Goal: Find specific page/section

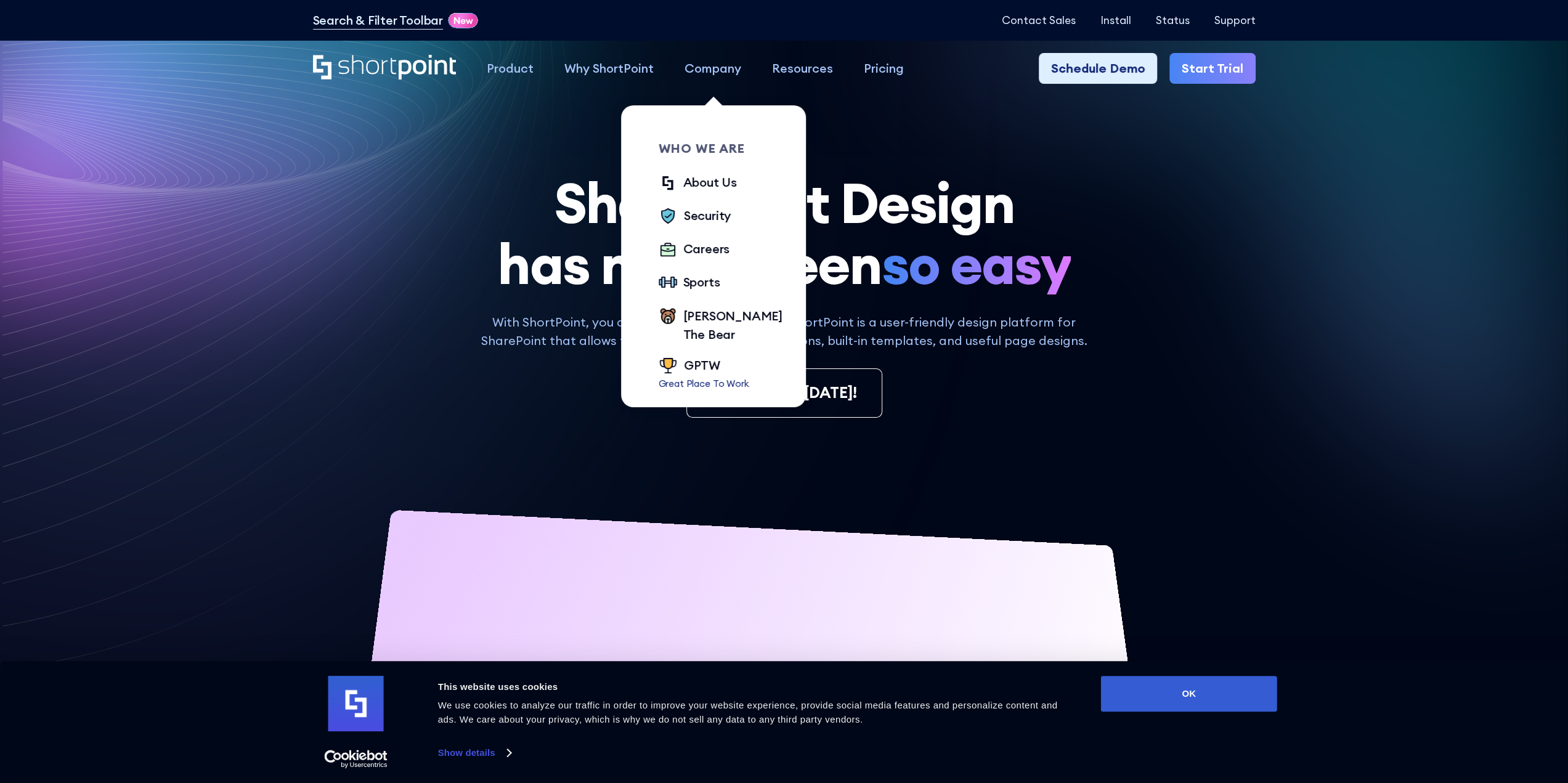
drag, startPoint x: 678, startPoint y: 77, endPoint x: 705, endPoint y: 69, distance: 28.2
click at [705, 69] on div "Company" at bounding box center [713, 68] width 57 height 18
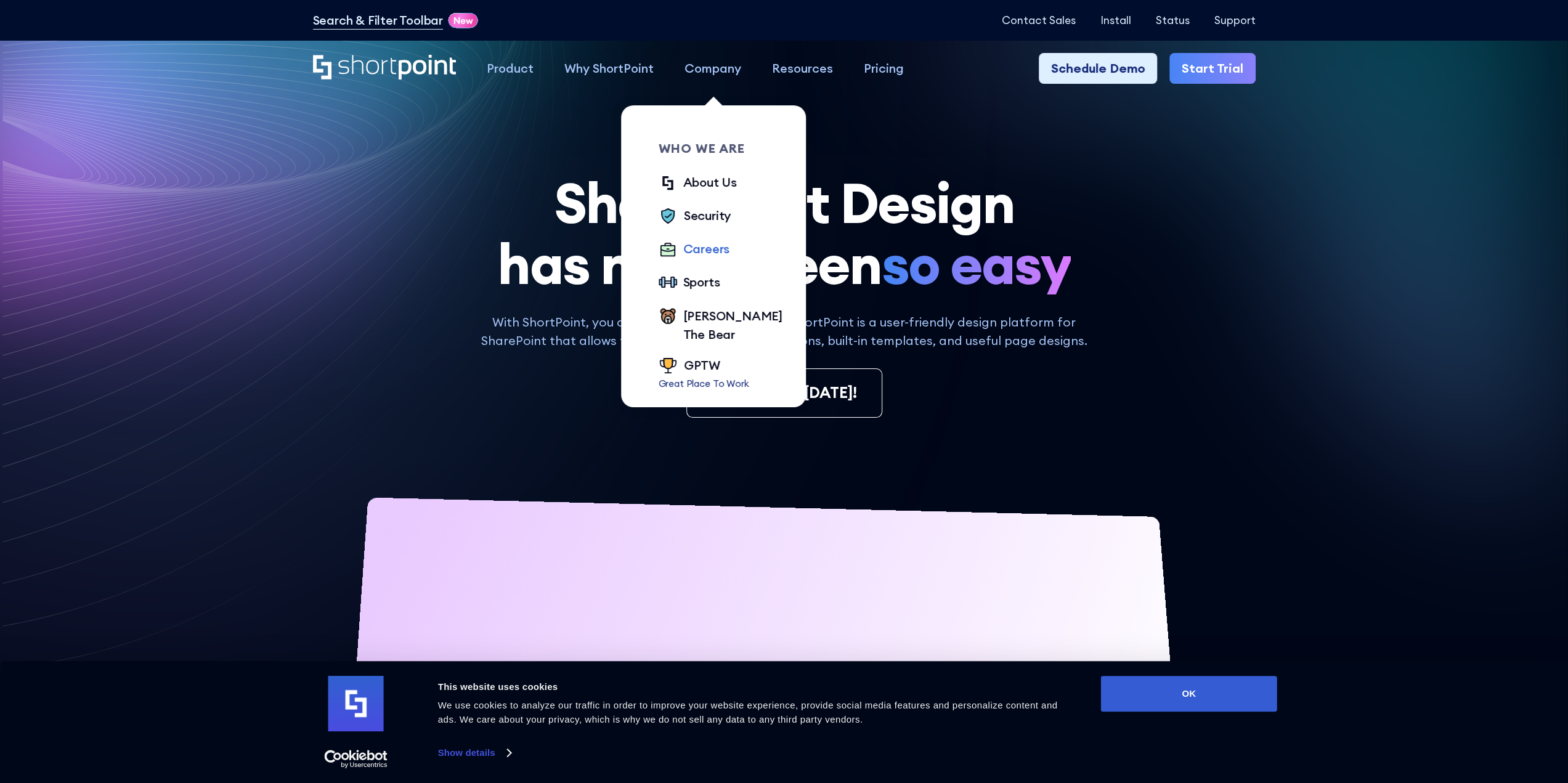
click at [694, 251] on div "Careers" at bounding box center [707, 248] width 47 height 18
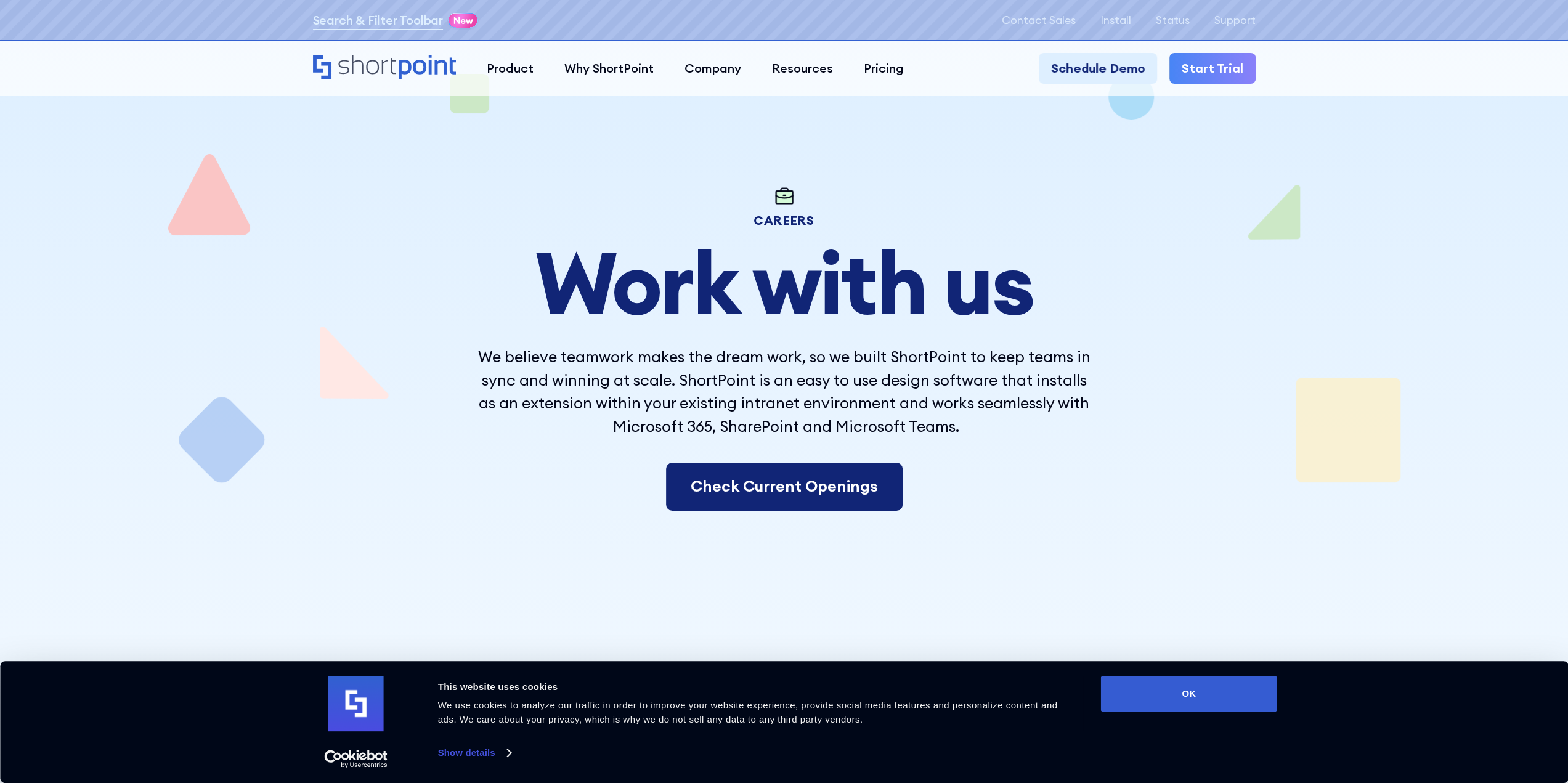
click at [831, 490] on link "Check Current Openings" at bounding box center [784, 487] width 237 height 48
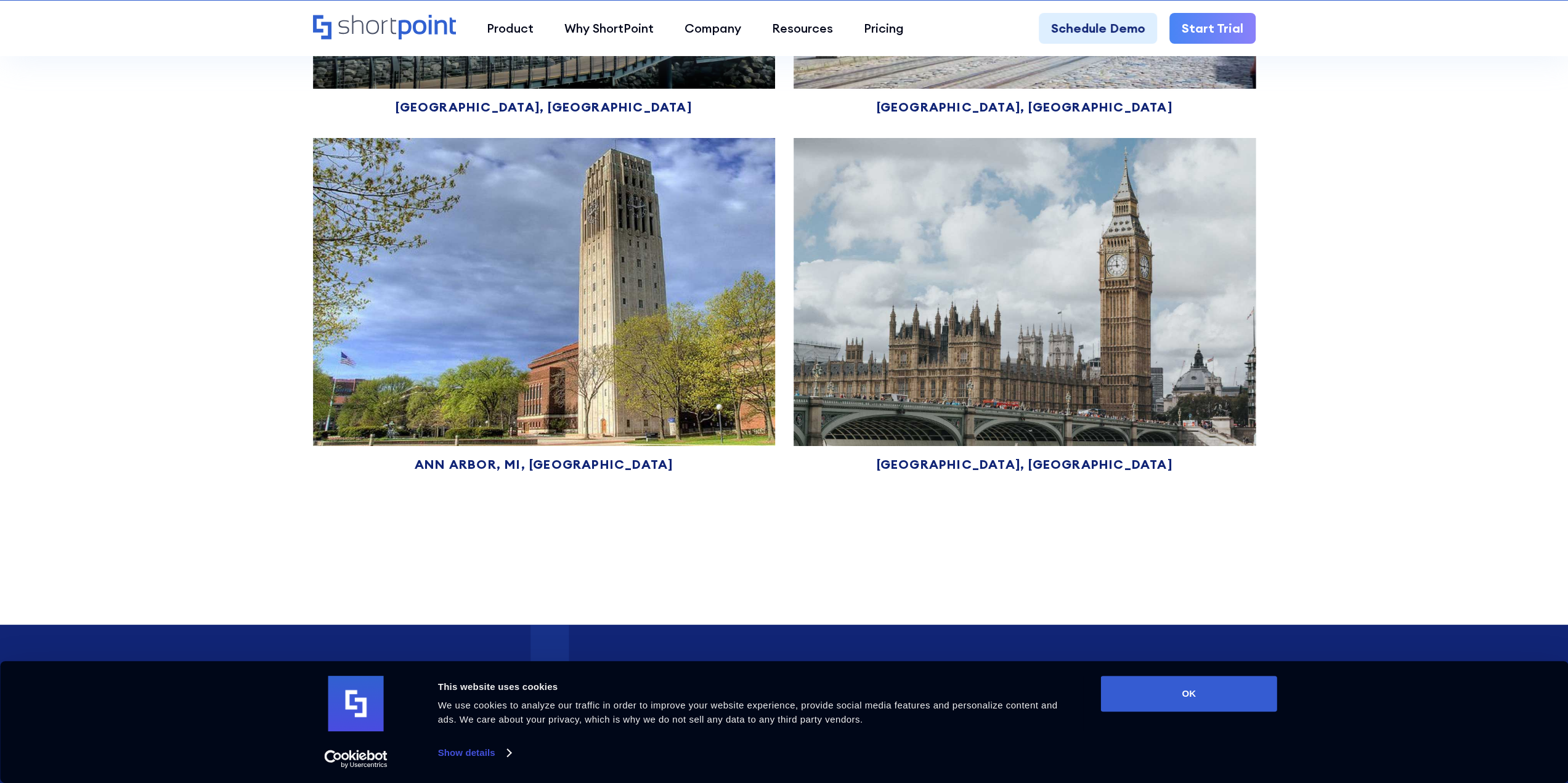
scroll to position [9449, 0]
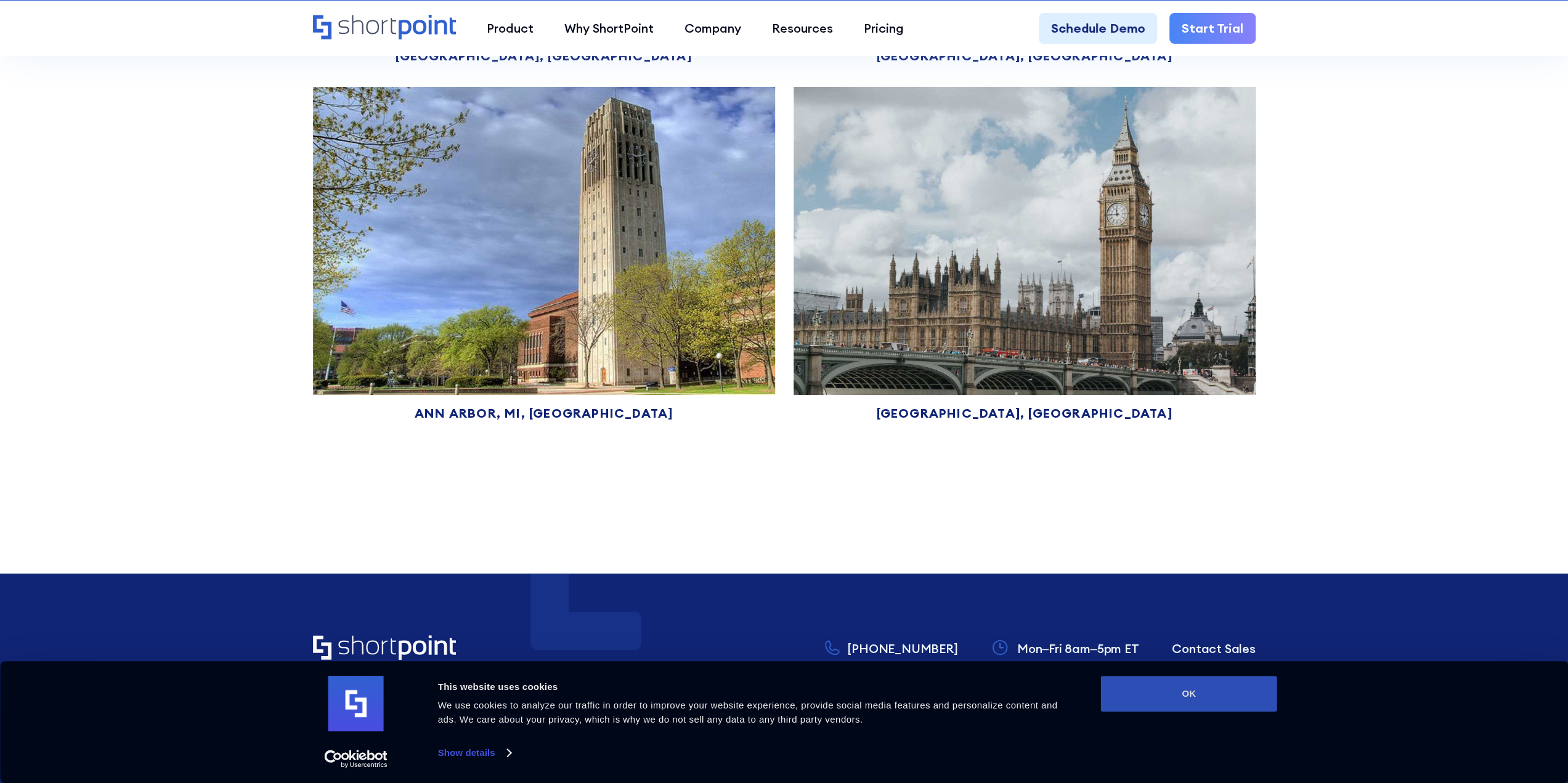
click at [1166, 706] on button "OK" at bounding box center [1189, 694] width 176 height 35
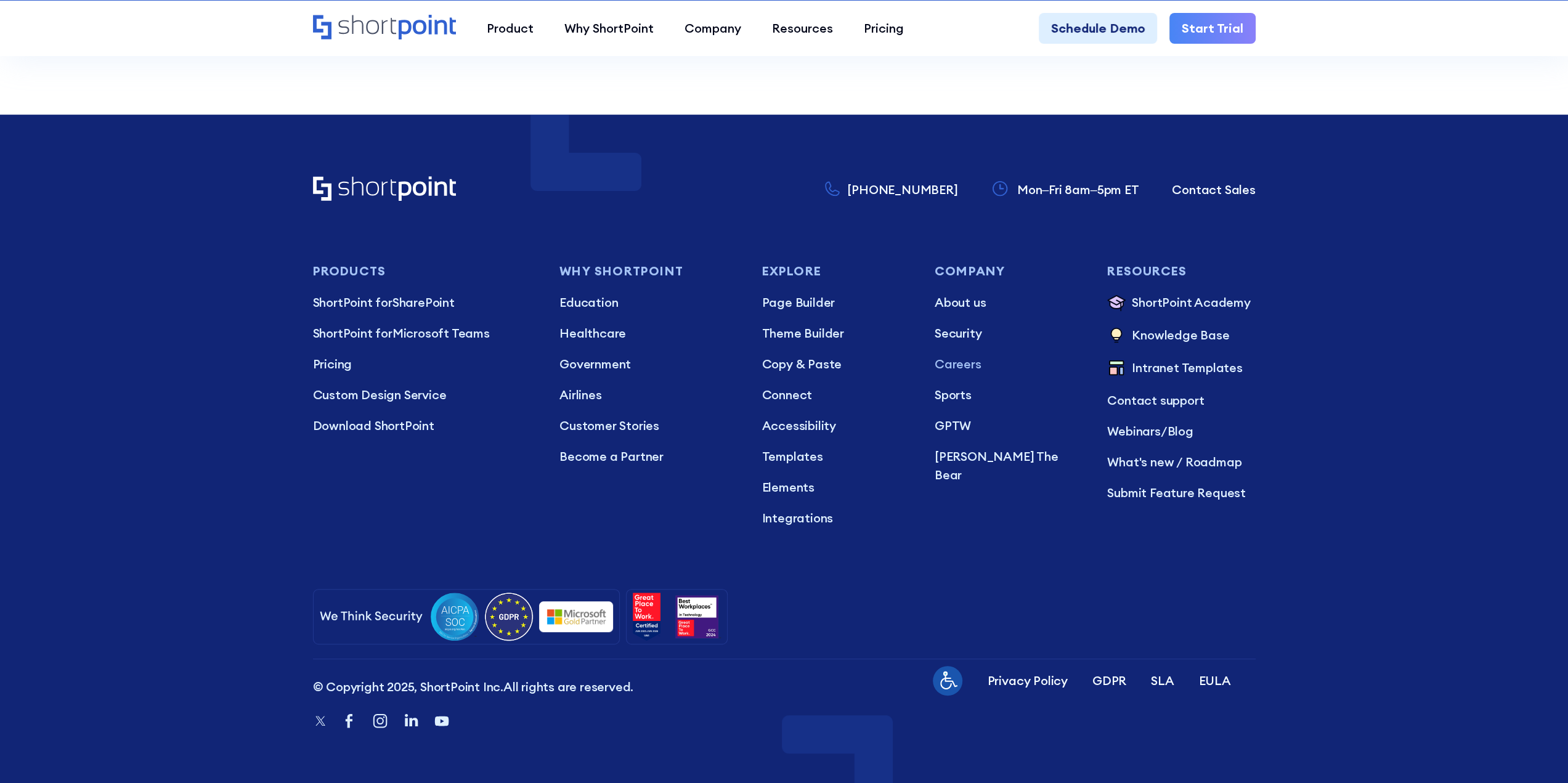
scroll to position [0, 0]
click at [969, 309] on p "About us" at bounding box center [1008, 302] width 148 height 18
